Goal: Share content

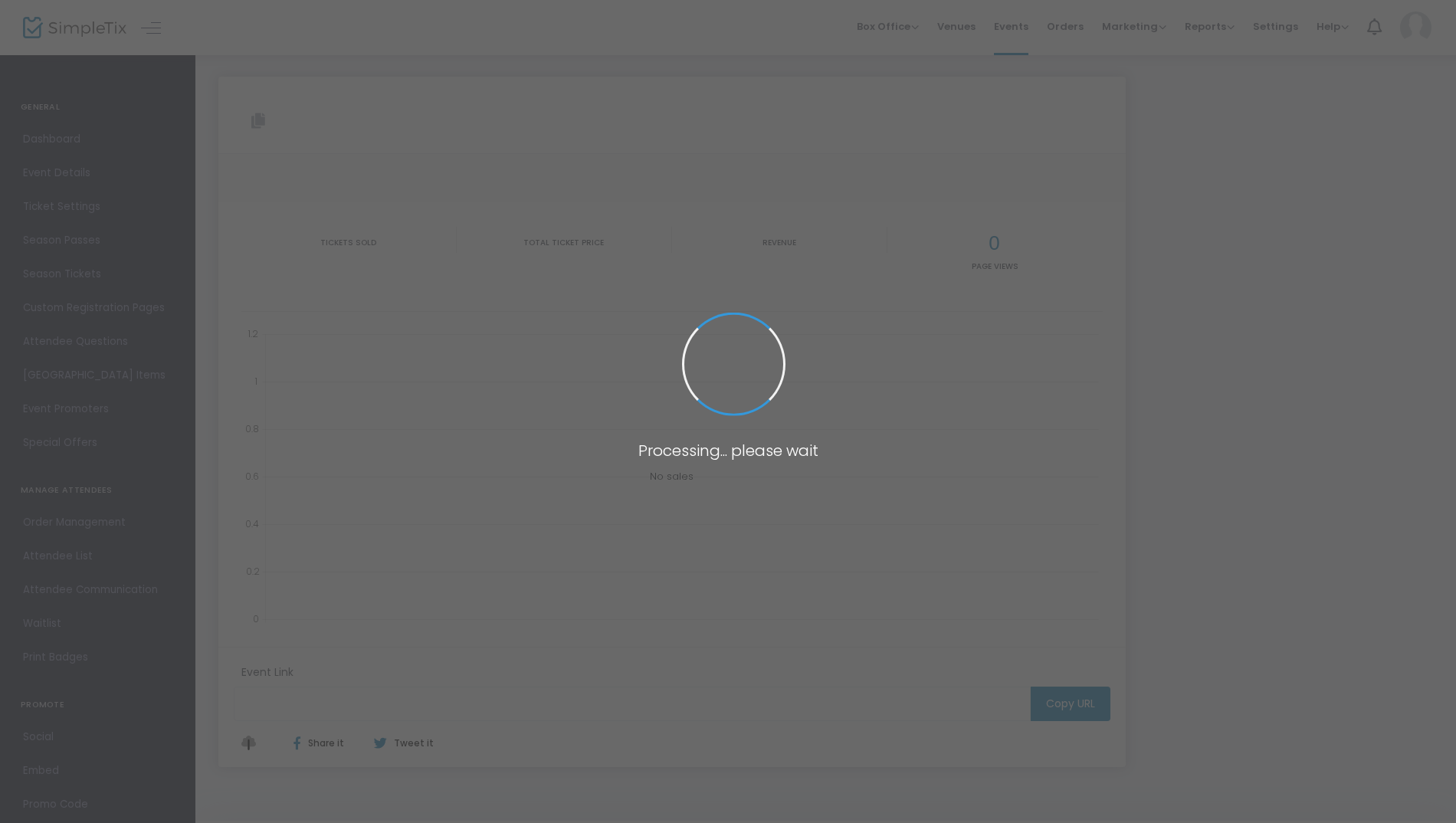
type input "https://www.simpletix.com/e/edelweiss-musical-theatre-fundraiser-a-nig-tickets-…"
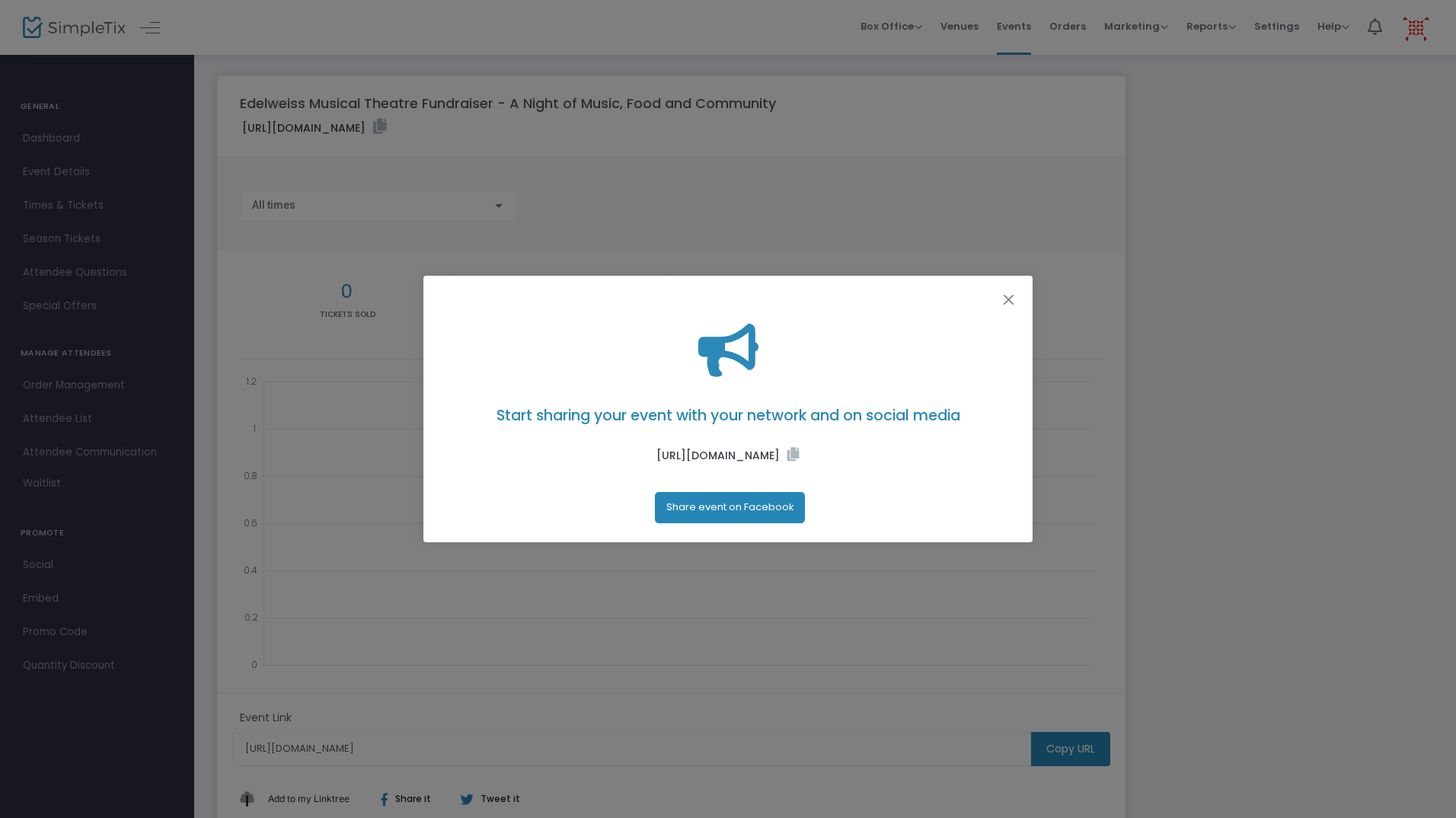
click at [657, 446] on label "https://www.simpletix.com/e/edelweiss-musical-theatre-fundraiser-a-nig-tickets-…" at bounding box center [728, 454] width 143 height 17
click at [657, 450] on label "https://www.simpletix.com/e/edelweiss-musical-theatre-fundraiser-a-nig-tickets-…" at bounding box center [728, 454] width 143 height 17
drag, startPoint x: 535, startPoint y: 450, endPoint x: 528, endPoint y: 435, distance: 16.6
click at [528, 435] on div "Start sharing your event with your network and on social media https://www.simp…" at bounding box center [728, 423] width 571 height 200
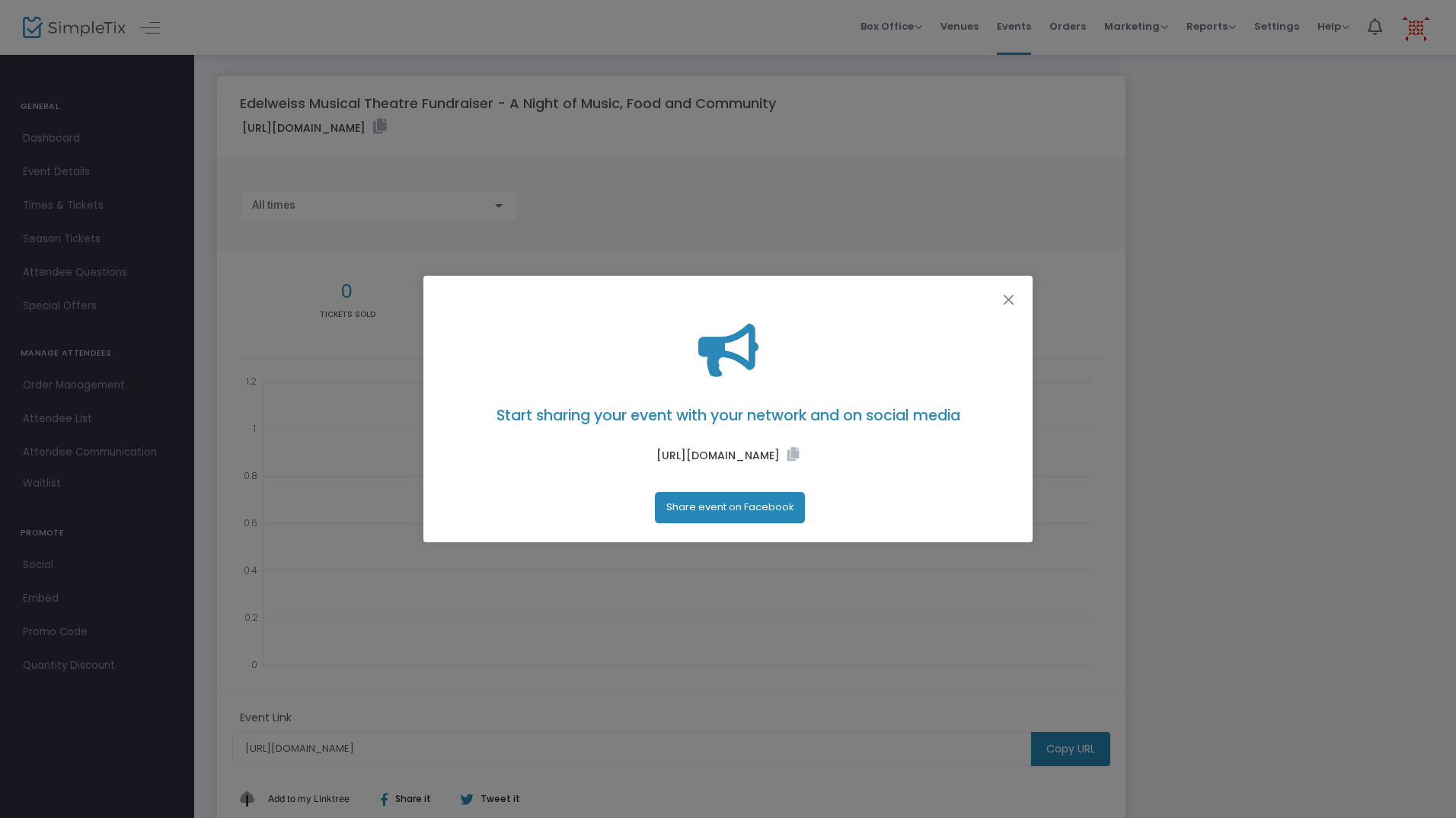
click at [657, 446] on label "https://www.simpletix.com/e/edelweiss-musical-theatre-fundraiser-a-nig-tickets-…" at bounding box center [728, 454] width 143 height 17
click at [788, 460] on icon at bounding box center [794, 453] width 12 height 14
click at [1011, 292] on button "Close" at bounding box center [1008, 300] width 20 height 20
